Goal: Navigation & Orientation: Find specific page/section

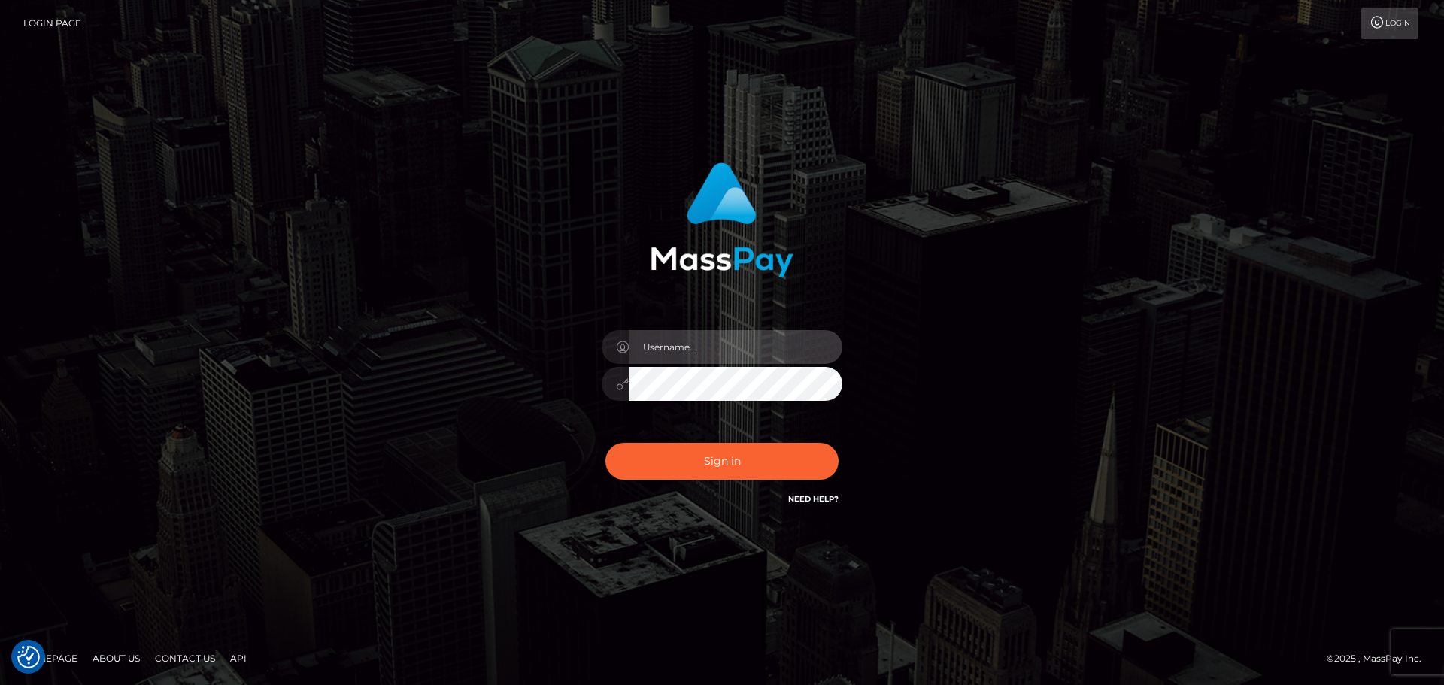
click at [694, 338] on input "text" at bounding box center [736, 347] width 214 height 34
type input "carly.throne"
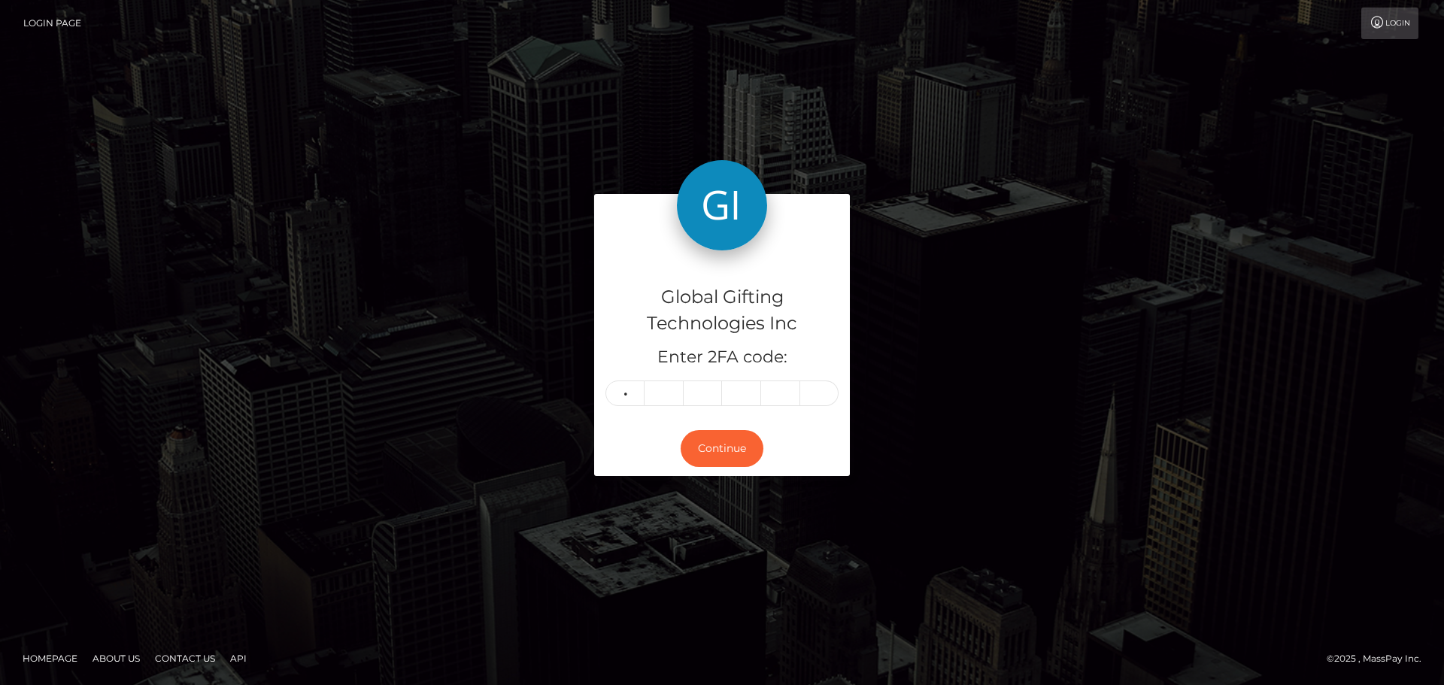
type input "6"
type input "4"
type input "1"
type input "7"
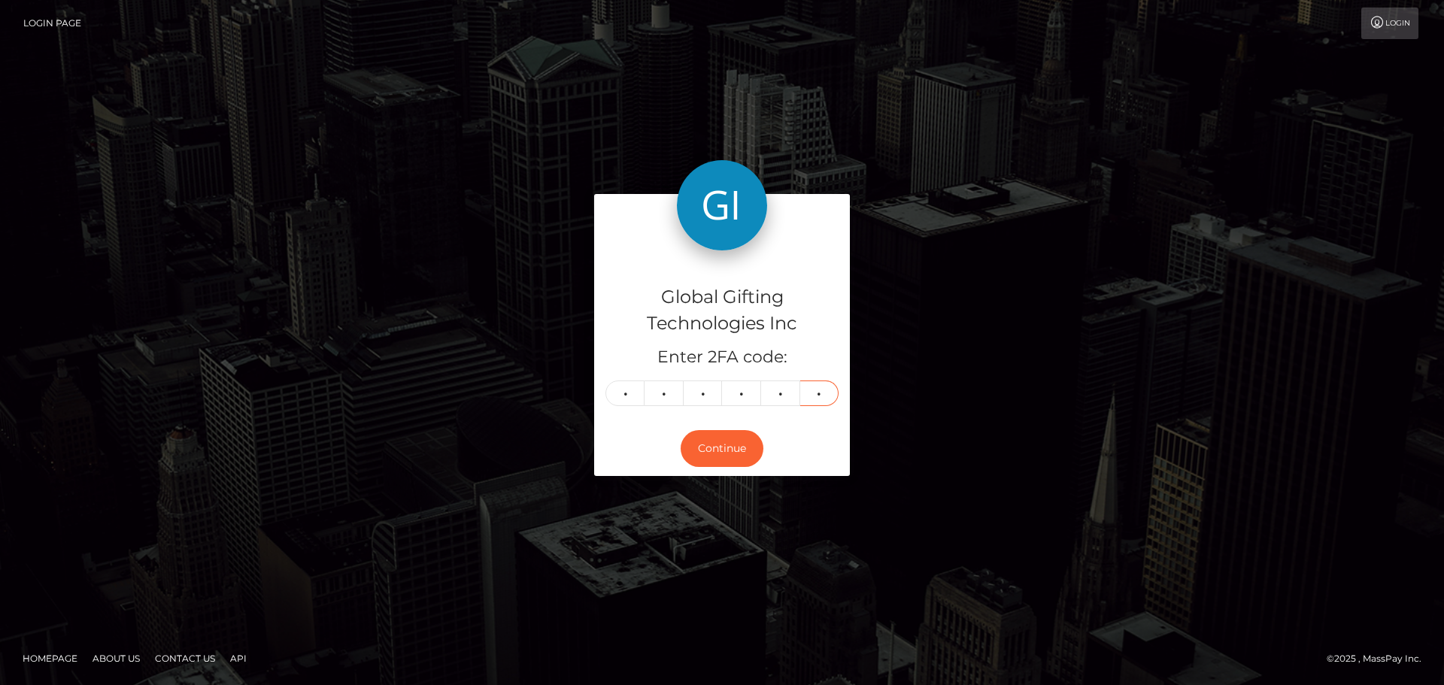
type input "8"
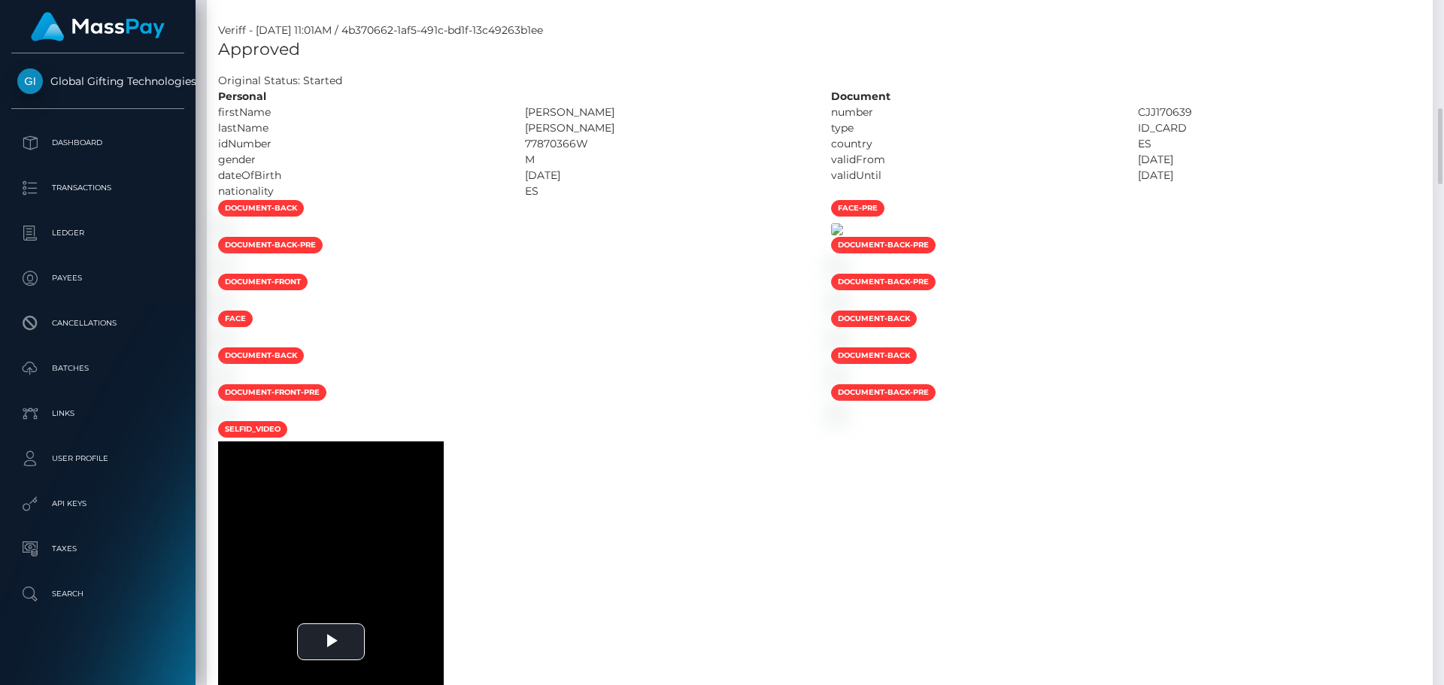
scroll to position [1053, 0]
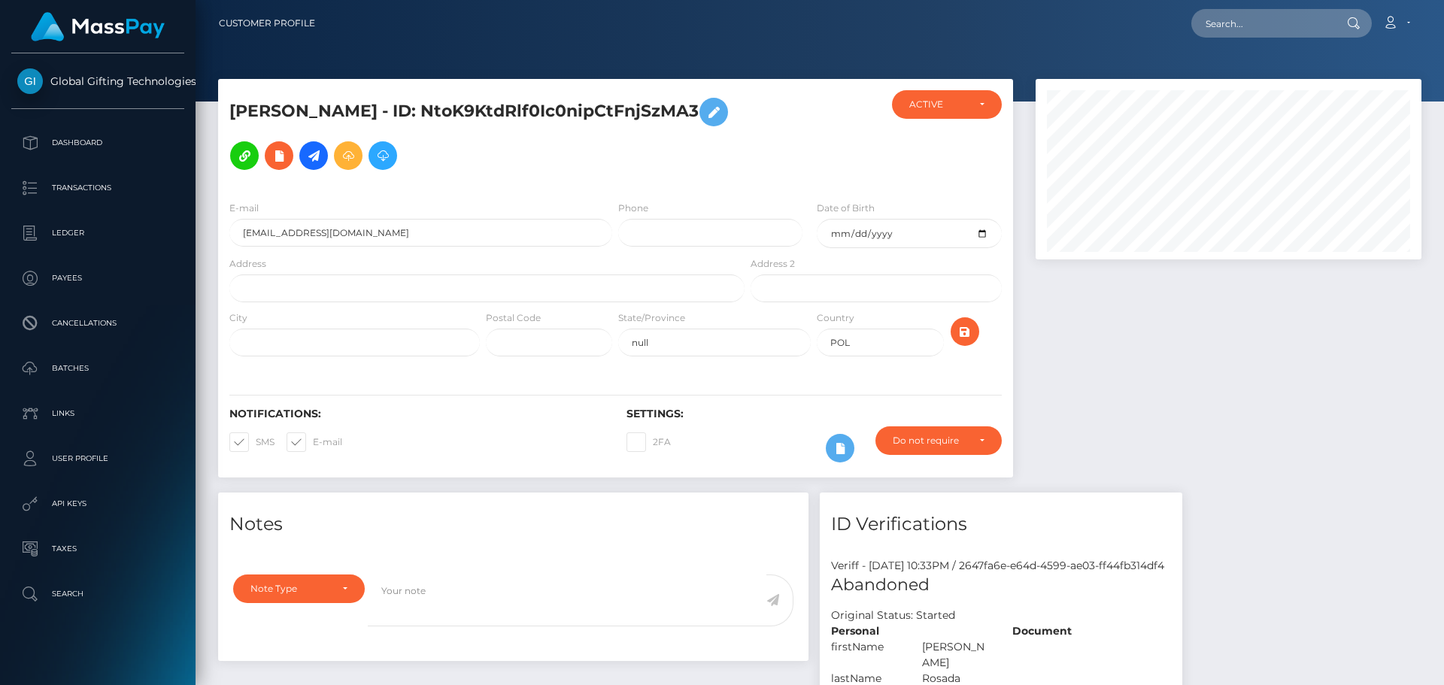
scroll to position [180, 386]
